Goal: Check status

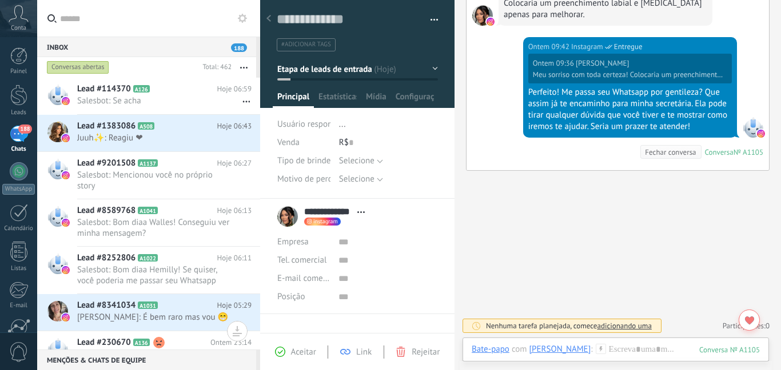
scroll to position [421, 0]
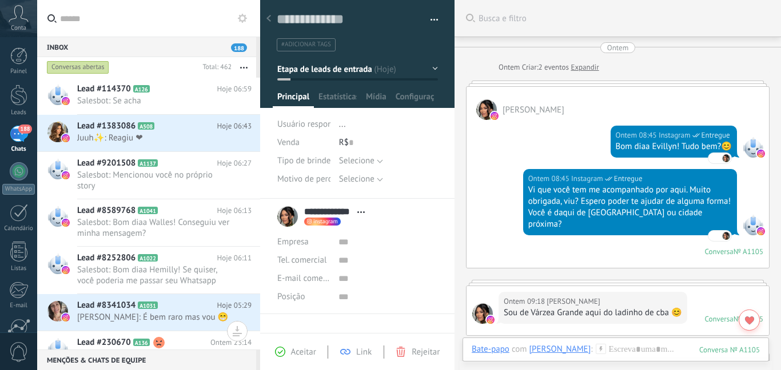
scroll to position [17, 0]
